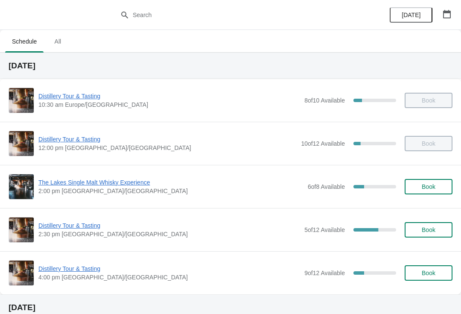
click at [72, 228] on span "Distillery Tour & Tasting" at bounding box center [169, 225] width 262 height 9
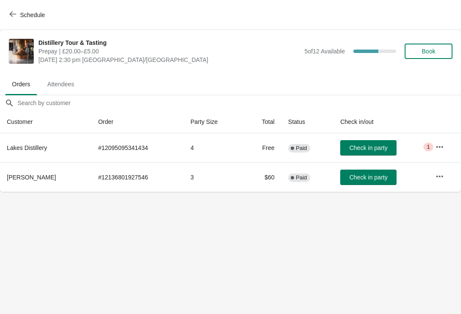
click at [431, 49] on span "Book" at bounding box center [429, 51] width 14 height 7
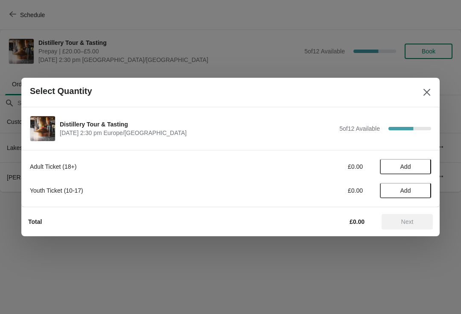
click at [409, 165] on span "Add" at bounding box center [405, 166] width 11 height 7
click at [416, 163] on icon at bounding box center [420, 166] width 9 height 9
click at [422, 162] on icon at bounding box center [420, 166] width 9 height 9
click at [420, 162] on icon at bounding box center [420, 166] width 9 height 9
click at [426, 160] on div "Adult Ticket (18+) £80.00 4" at bounding box center [230, 166] width 401 height 15
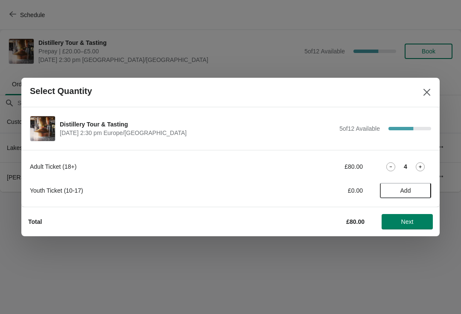
click at [422, 163] on icon at bounding box center [420, 166] width 9 height 9
click at [420, 163] on icon at bounding box center [420, 166] width 9 height 9
click at [421, 223] on span "Next" at bounding box center [407, 221] width 38 height 7
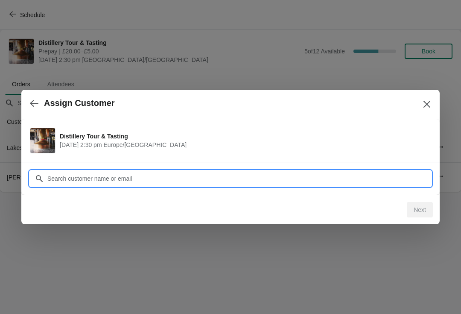
click at [245, 173] on input "Customer" at bounding box center [239, 178] width 384 height 15
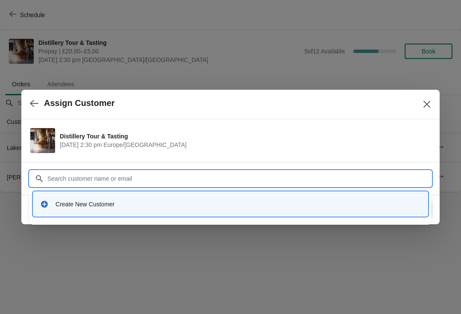
click at [92, 204] on div "Create New Customer" at bounding box center [237, 204] width 365 height 9
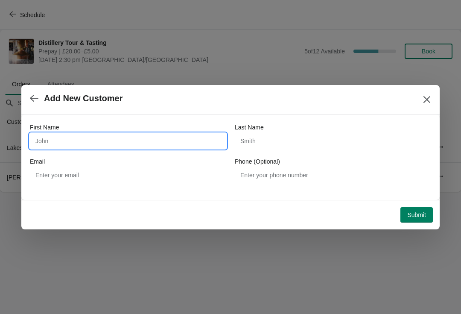
click at [104, 135] on input "First Name" at bounding box center [128, 140] width 196 height 15
type input "[PERSON_NAME]"
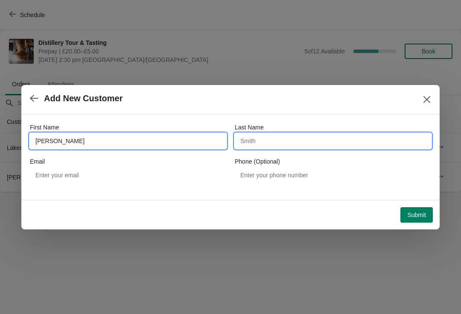
click at [269, 134] on input "Last Name" at bounding box center [333, 140] width 196 height 15
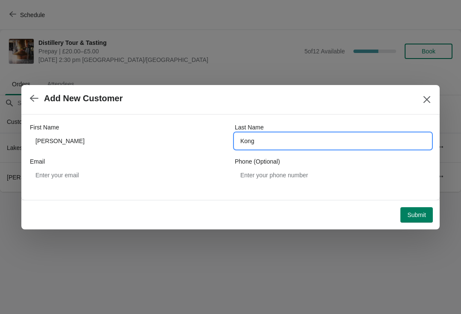
type input "Kong"
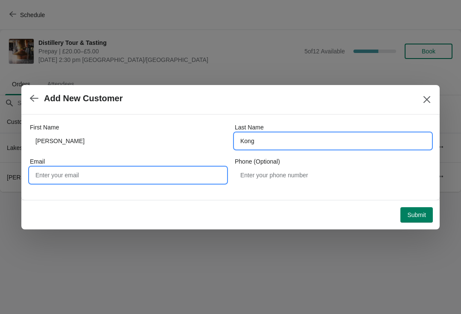
click at [78, 171] on input "Email" at bounding box center [128, 174] width 196 height 15
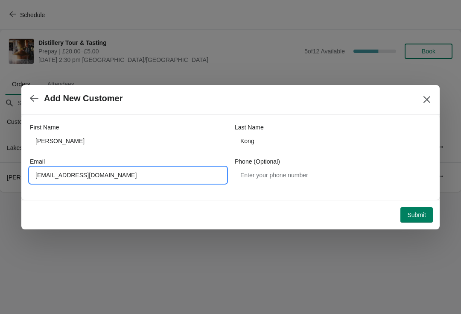
type input "[EMAIL_ADDRESS][DOMAIN_NAME]"
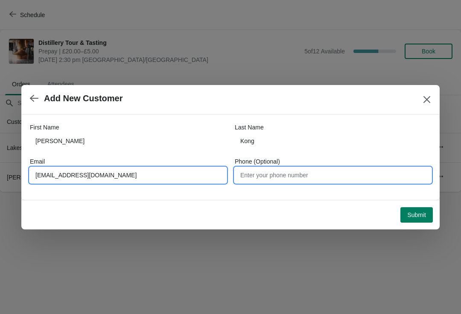
click at [267, 173] on input "Phone (Optional)" at bounding box center [333, 174] width 196 height 15
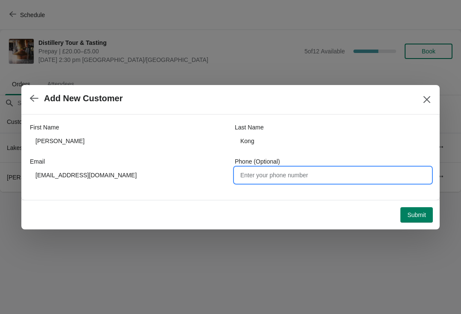
click at [423, 213] on span "Submit" at bounding box center [416, 214] width 19 height 7
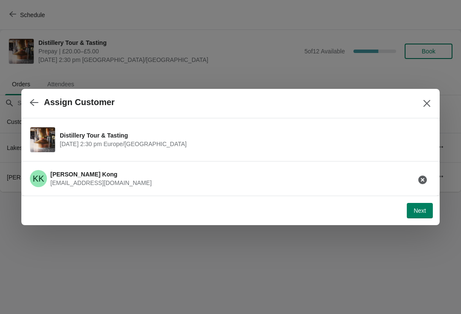
click at [415, 208] on span "Next" at bounding box center [420, 210] width 12 height 7
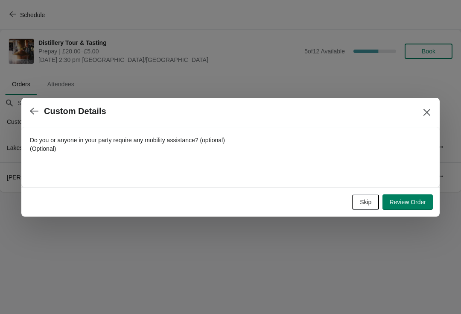
click at [358, 201] on button "Skip" at bounding box center [365, 201] width 27 height 15
